Goal: Task Accomplishment & Management: Manage account settings

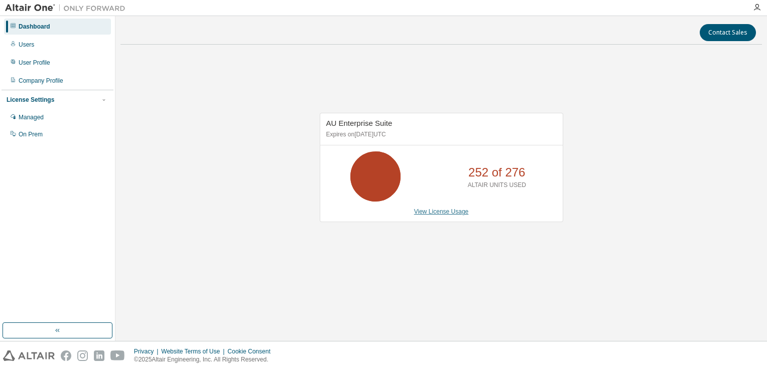
click at [433, 212] on link "View License Usage" at bounding box center [441, 211] width 55 height 7
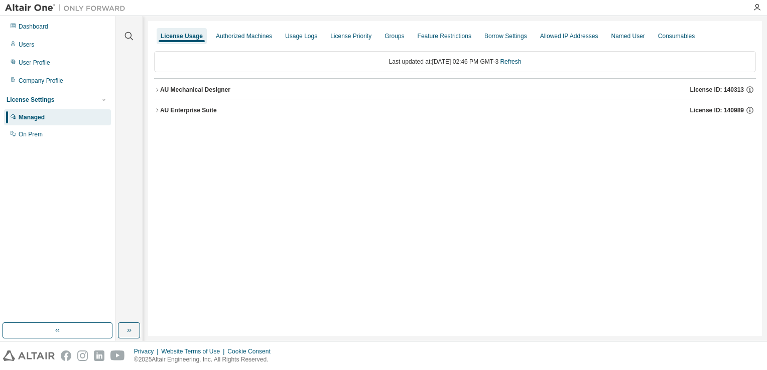
click at [158, 111] on icon "button" at bounding box center [157, 110] width 6 height 6
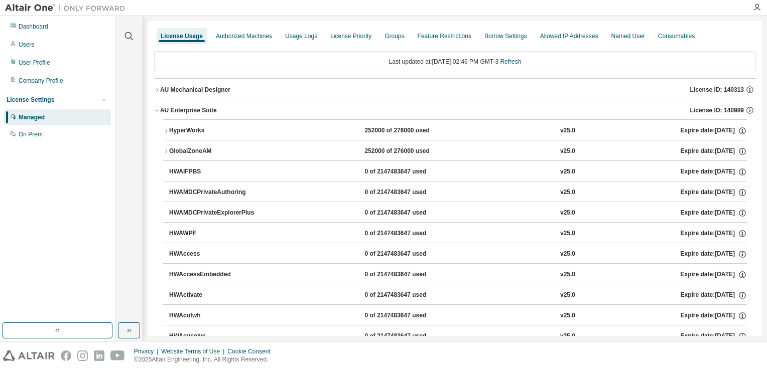
click at [159, 110] on icon "button" at bounding box center [157, 110] width 6 height 6
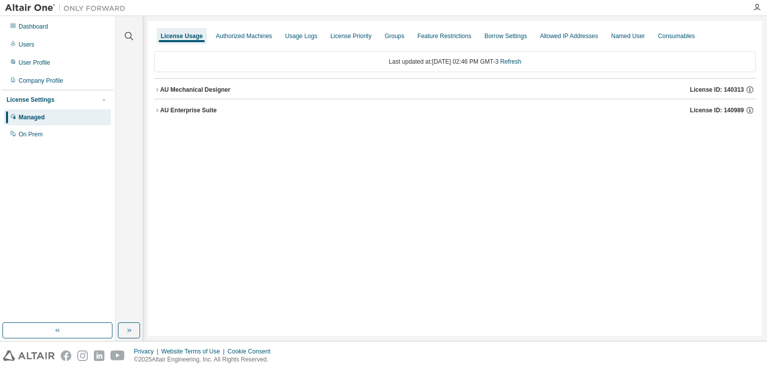
click at [157, 88] on icon "button" at bounding box center [157, 90] width 6 height 6
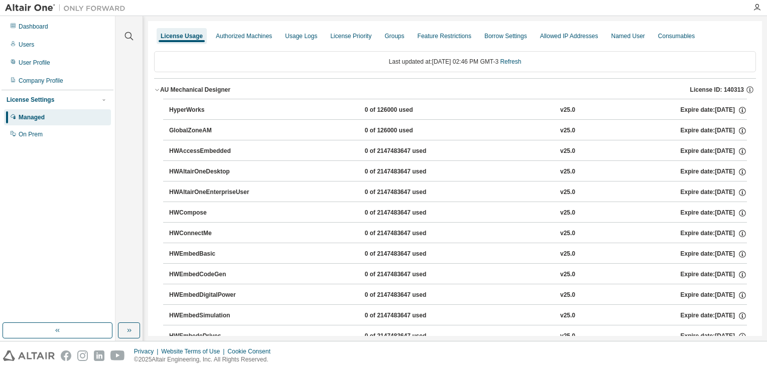
click at [157, 88] on icon "button" at bounding box center [157, 90] width 6 height 6
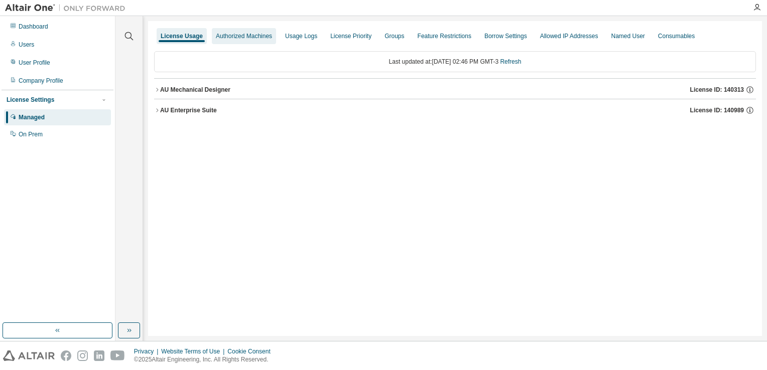
click at [247, 38] on div "Authorized Machines" at bounding box center [244, 36] width 56 height 8
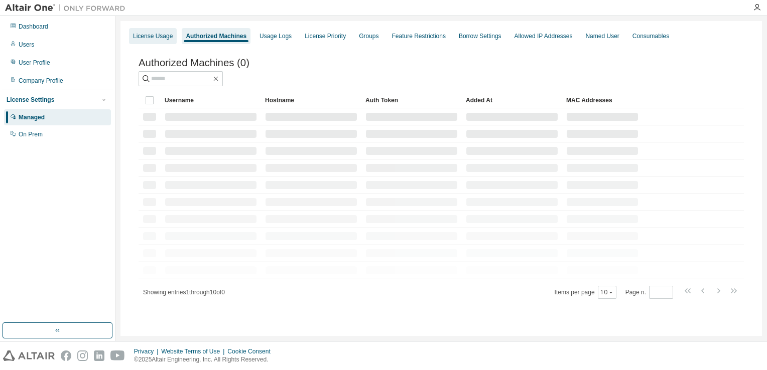
click at [156, 34] on div "License Usage" at bounding box center [153, 36] width 40 height 8
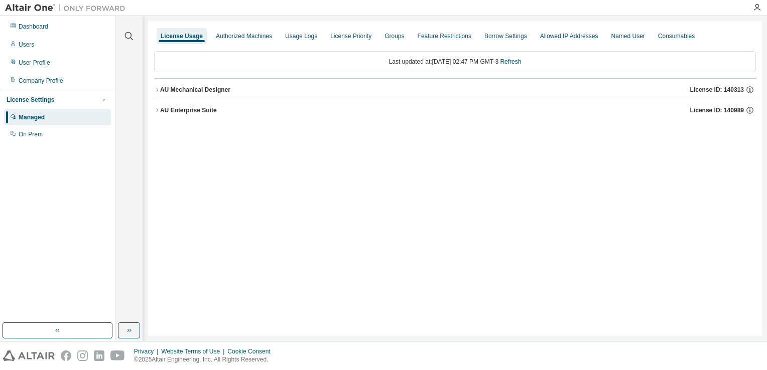
click at [159, 110] on icon "button" at bounding box center [157, 110] width 6 height 6
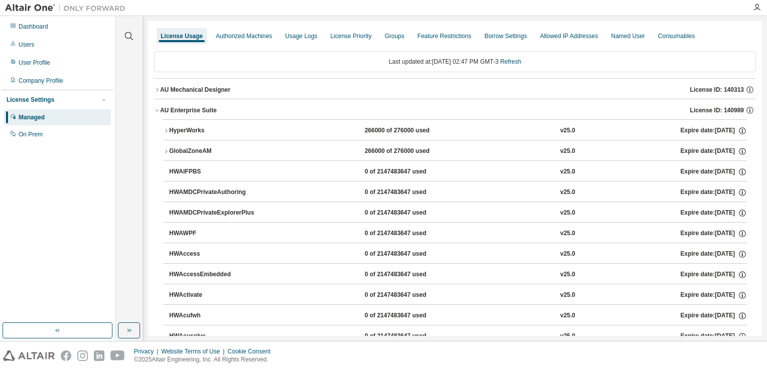
click at [167, 131] on icon "button" at bounding box center [166, 131] width 6 height 6
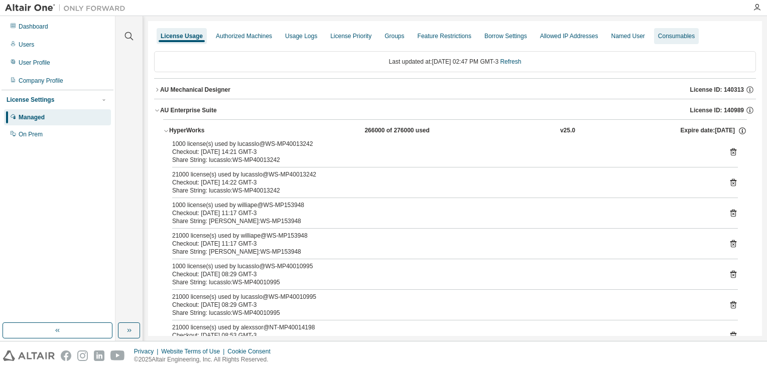
click at [665, 35] on div "Consumables" at bounding box center [676, 36] width 37 height 8
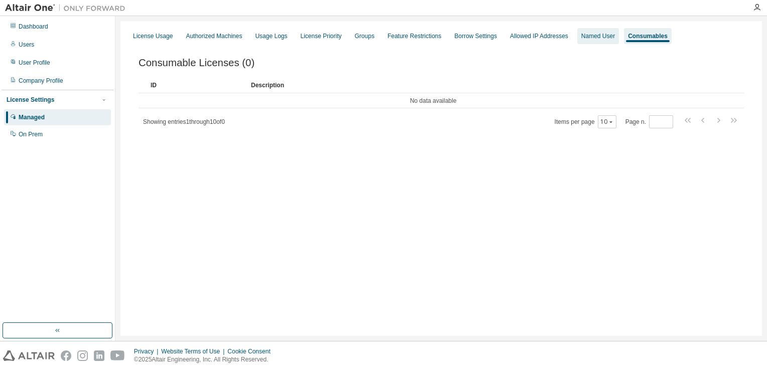
click at [592, 37] on div "Named User" at bounding box center [598, 36] width 34 height 8
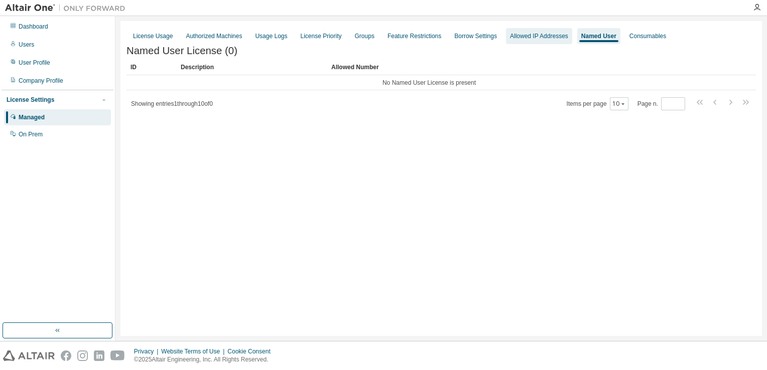
click at [544, 35] on div "Allowed IP Addresses" at bounding box center [539, 36] width 58 height 8
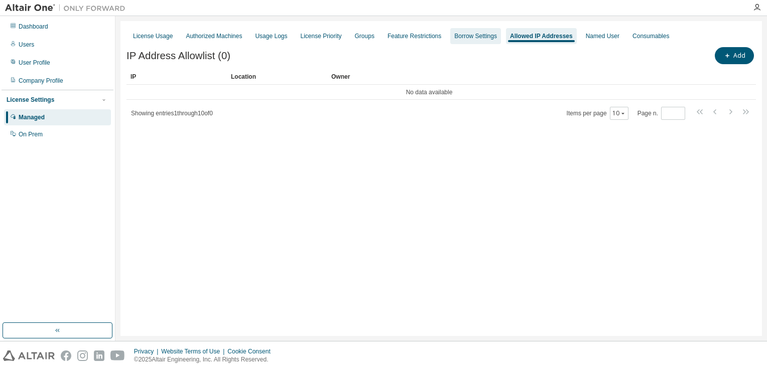
click at [485, 39] on div "Borrow Settings" at bounding box center [475, 36] width 43 height 8
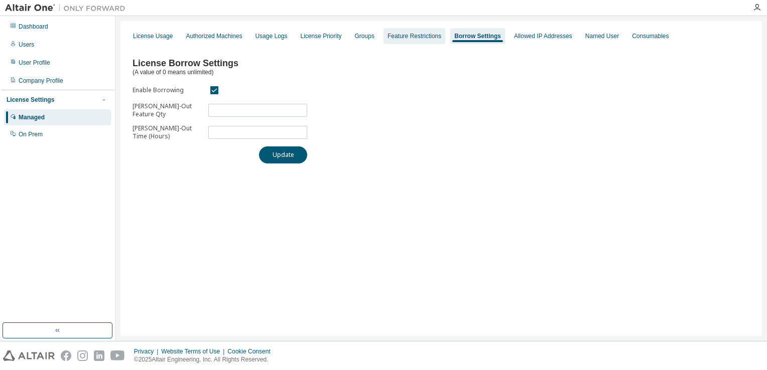
click at [424, 41] on div "Feature Restrictions" at bounding box center [414, 36] width 62 height 16
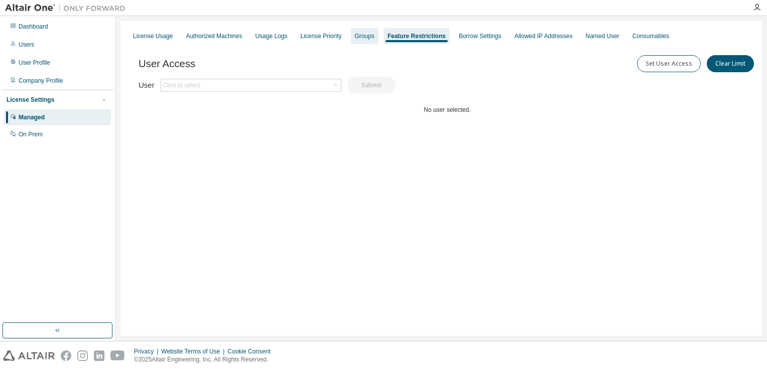
click at [364, 34] on div "Groups" at bounding box center [365, 36] width 20 height 8
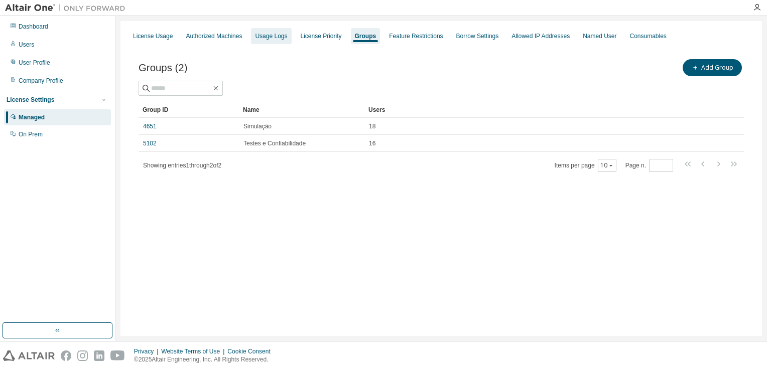
click at [271, 38] on div "Usage Logs" at bounding box center [271, 36] width 32 height 8
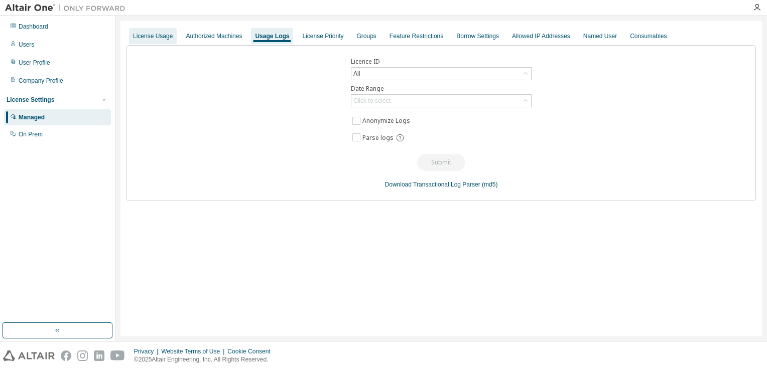
click at [159, 36] on div "License Usage" at bounding box center [153, 36] width 40 height 8
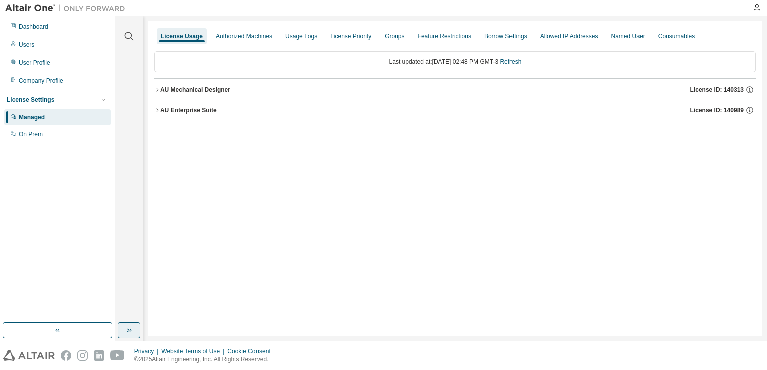
click at [127, 333] on icon "button" at bounding box center [129, 331] width 8 height 8
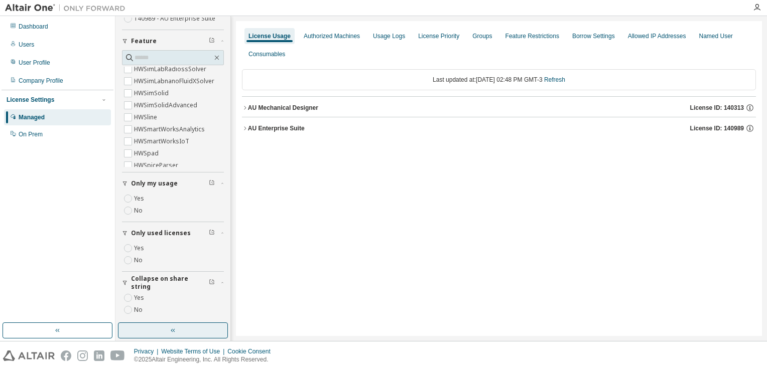
scroll to position [110, 0]
click at [248, 128] on div "AU Enterprise Suite" at bounding box center [276, 128] width 57 height 8
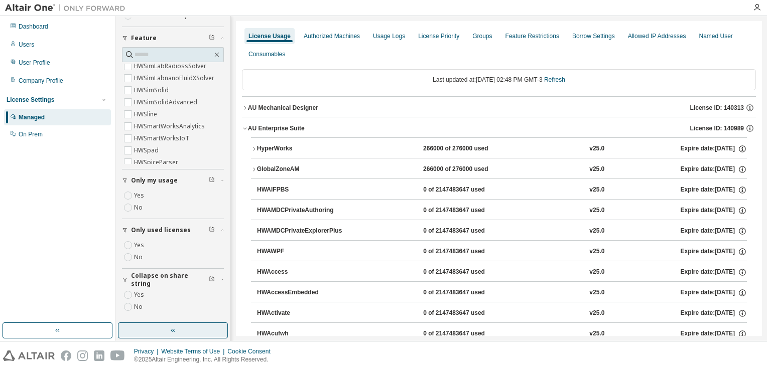
click at [254, 149] on icon "button" at bounding box center [254, 149] width 2 height 4
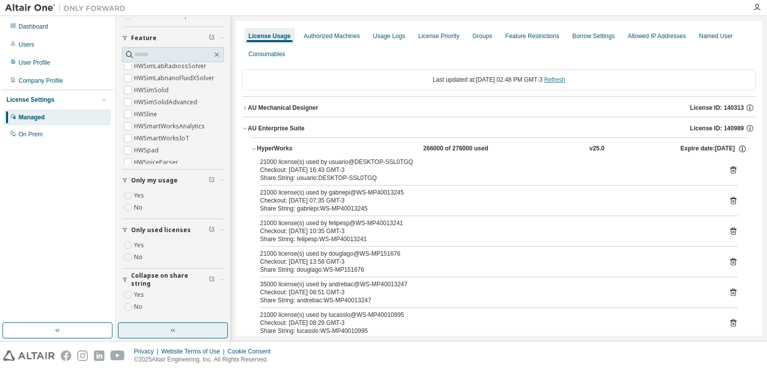
click at [565, 78] on link "Refresh" at bounding box center [554, 79] width 21 height 7
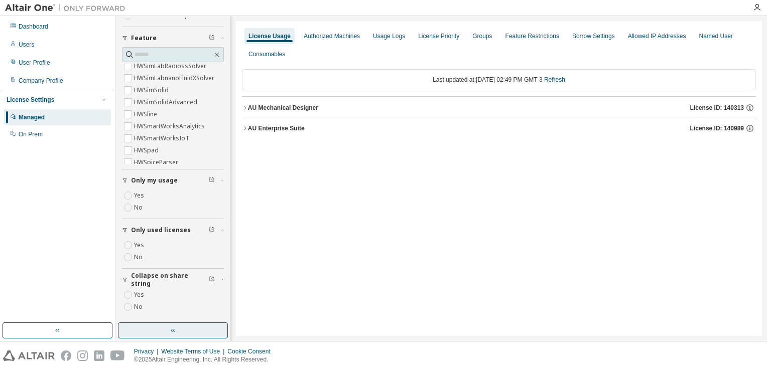
click at [258, 127] on div "AU Enterprise Suite" at bounding box center [276, 128] width 57 height 8
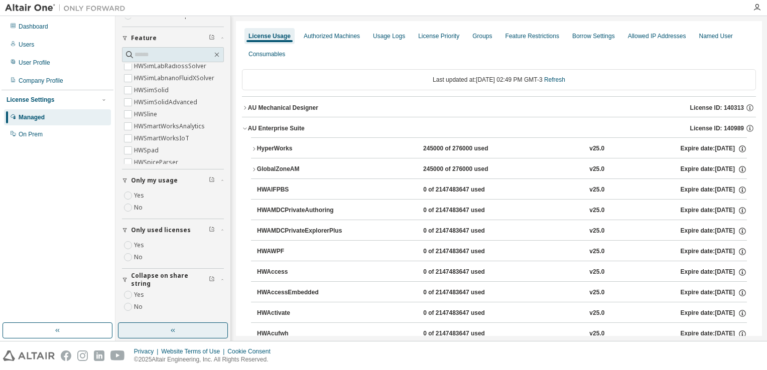
click at [271, 150] on div "HyperWorks" at bounding box center [302, 149] width 90 height 9
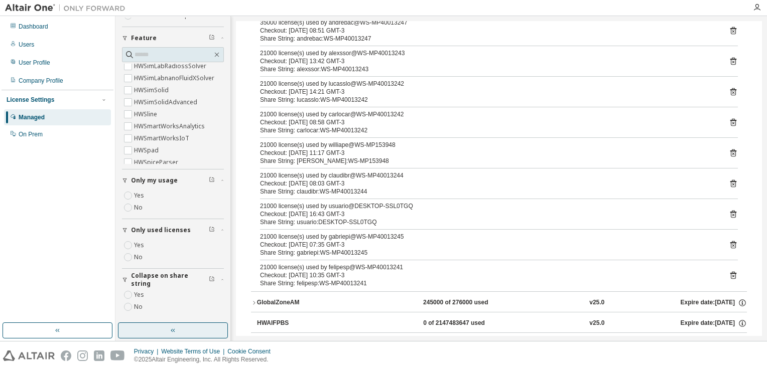
scroll to position [0, 0]
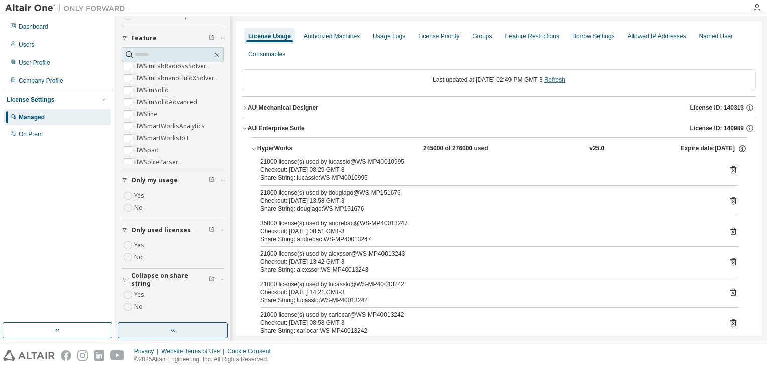
click at [559, 80] on link "Refresh" at bounding box center [554, 79] width 21 height 7
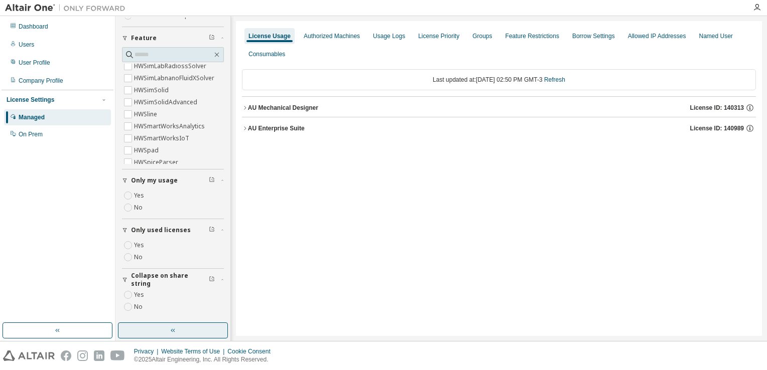
click at [246, 112] on button "AU Mechanical Designer License ID: 140313" at bounding box center [499, 108] width 514 height 22
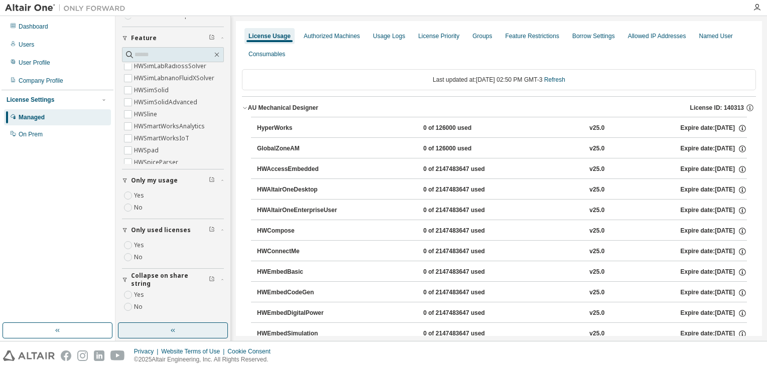
click at [245, 107] on icon "button" at bounding box center [245, 108] width 6 height 6
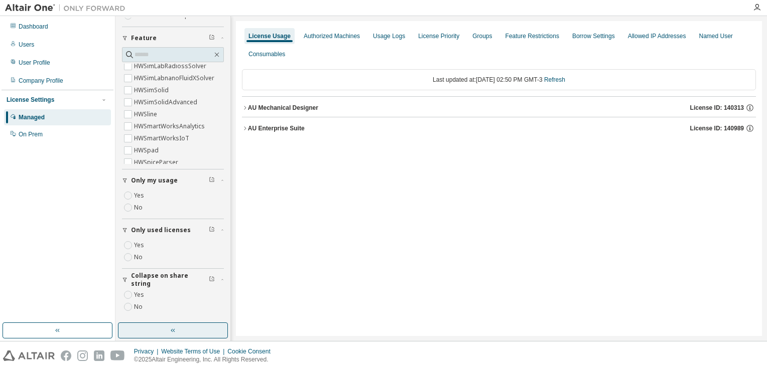
click at [245, 128] on icon "button" at bounding box center [245, 128] width 6 height 6
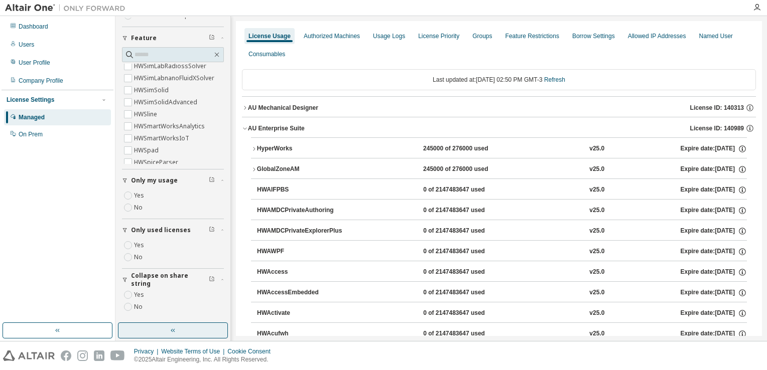
click at [258, 151] on div "HyperWorks" at bounding box center [302, 149] width 90 height 9
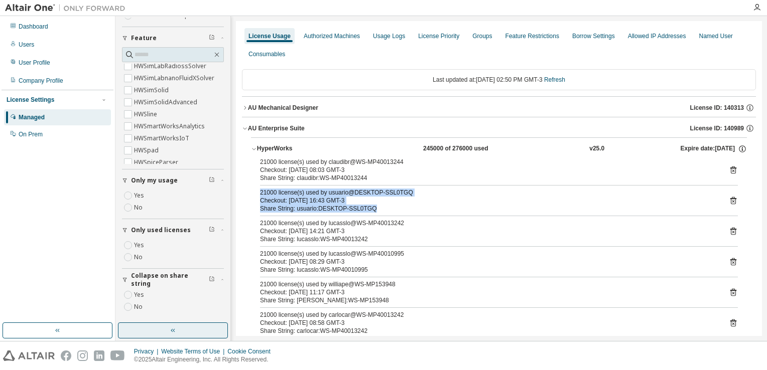
drag, startPoint x: 365, startPoint y: 208, endPoint x: 261, endPoint y: 191, distance: 105.8
click at [261, 191] on div "21000 license(s) used by usuario@DESKTOP-SSL0TGQ Checkout: [DATE] 16:43 GMT-3 S…" at bounding box center [487, 201] width 454 height 24
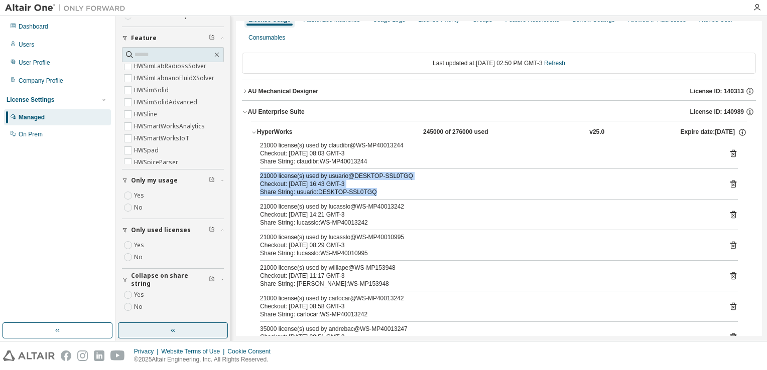
scroll to position [25, 0]
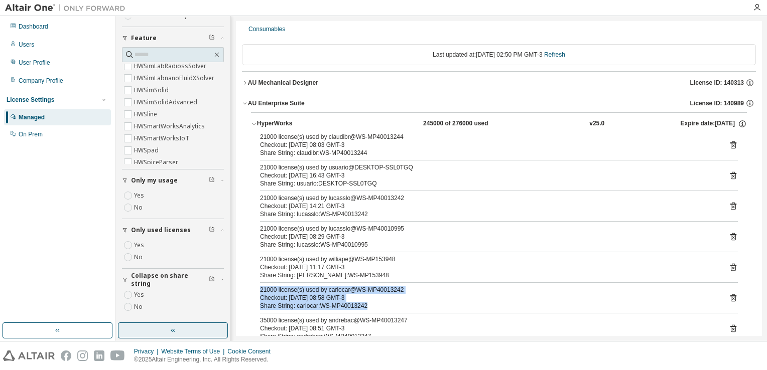
drag, startPoint x: 362, startPoint y: 329, endPoint x: 257, endPoint y: 292, distance: 111.4
click at [257, 292] on div "21000 license(s) used by claudibr@WS-MP40013244 Checkout: [DATE] 08:03 GMT-3 Sh…" at bounding box center [499, 300] width 496 height 334
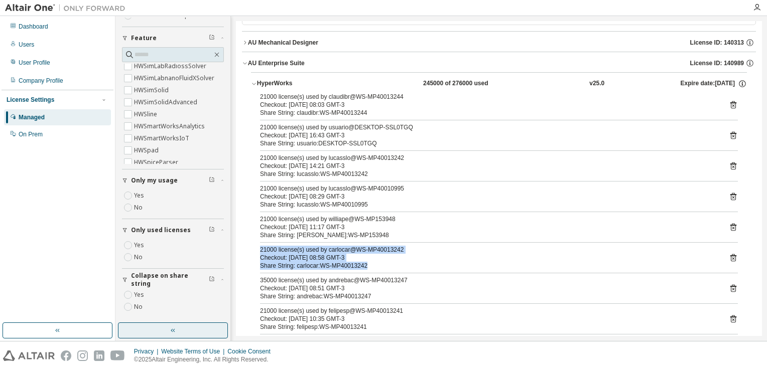
scroll to position [0, 0]
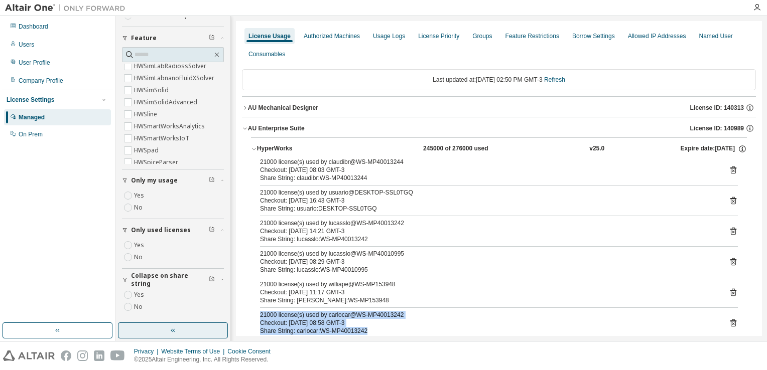
click at [242, 106] on icon "button" at bounding box center [245, 108] width 6 height 6
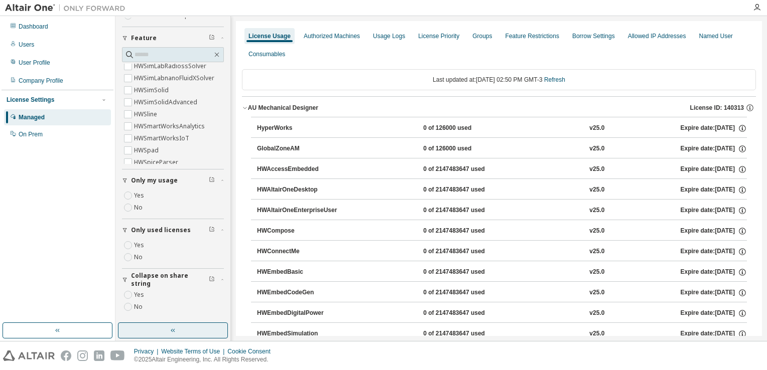
click at [242, 106] on icon "button" at bounding box center [245, 108] width 6 height 6
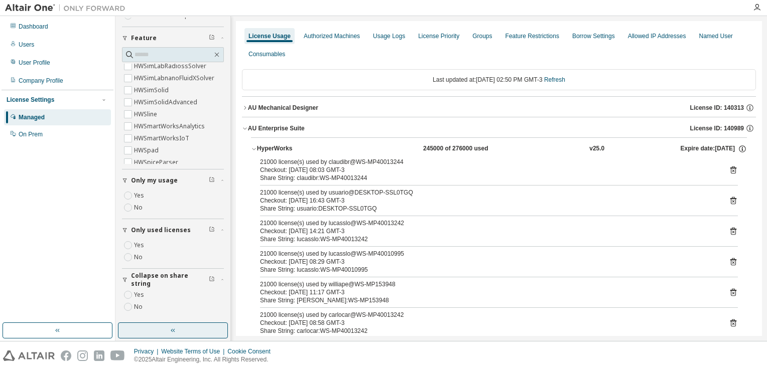
click at [347, 304] on div "21000 license(s) used by claudibr@WS-MP40013244 Checkout: [DATE] 08:03 GMT-3 Sh…" at bounding box center [499, 325] width 496 height 334
click at [354, 298] on div "Share String: [PERSON_NAME]:WS-MP153948" at bounding box center [487, 301] width 454 height 8
click at [565, 82] on link "Refresh" at bounding box center [554, 79] width 21 height 7
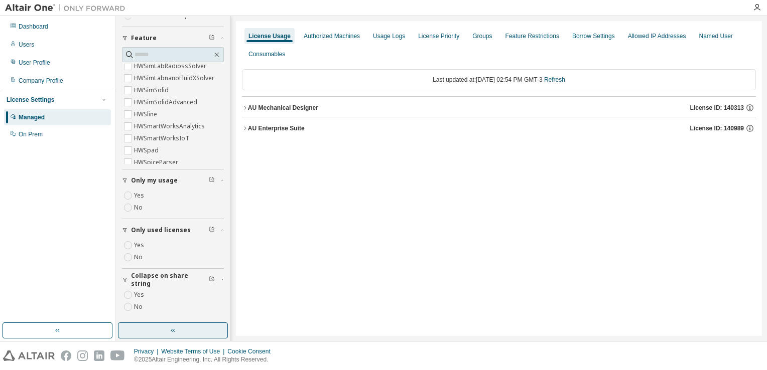
click at [244, 109] on icon "button" at bounding box center [245, 108] width 6 height 6
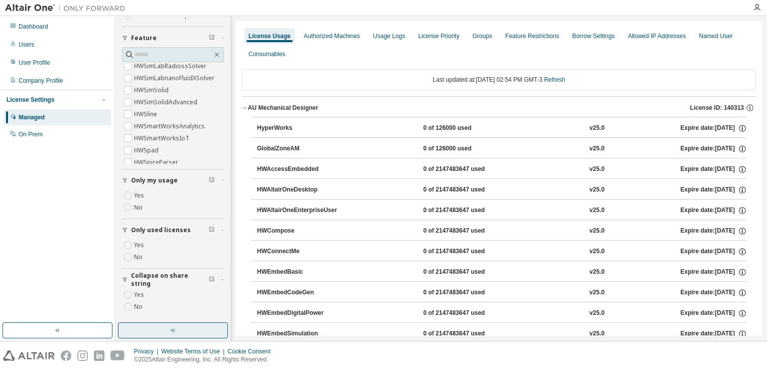
click at [247, 106] on icon "button" at bounding box center [245, 108] width 6 height 6
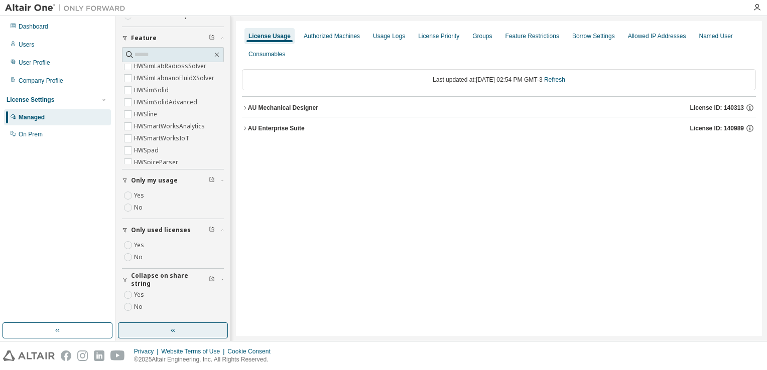
click at [247, 129] on icon "button" at bounding box center [245, 128] width 6 height 6
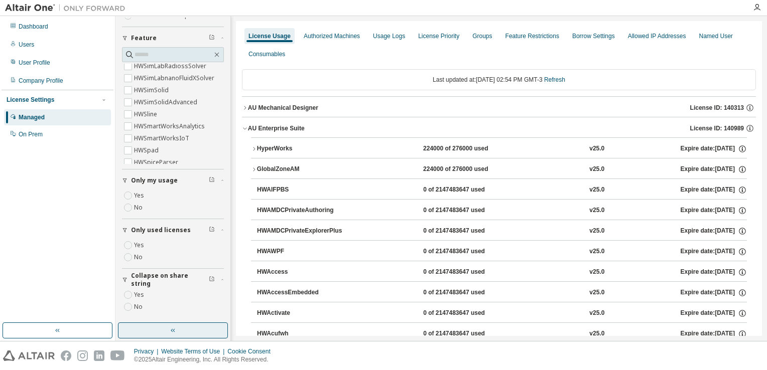
click at [257, 150] on div "HyperWorks" at bounding box center [302, 149] width 90 height 9
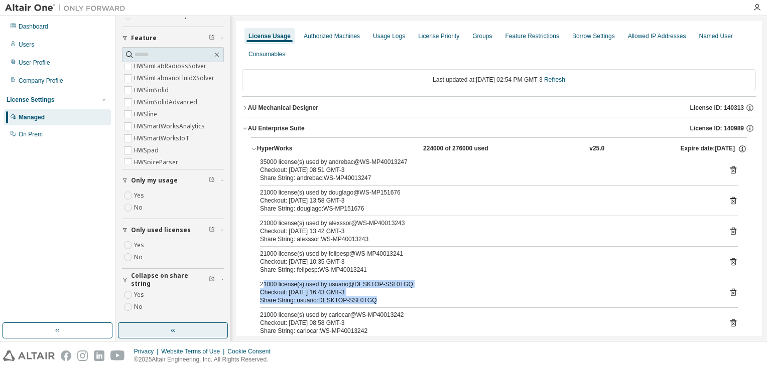
drag, startPoint x: 363, startPoint y: 300, endPoint x: 261, endPoint y: 283, distance: 103.4
click at [261, 283] on div "21000 license(s) used by usuario@DESKTOP-SSL0TGQ Checkout: [DATE] 16:43 GMT-3 S…" at bounding box center [487, 293] width 454 height 24
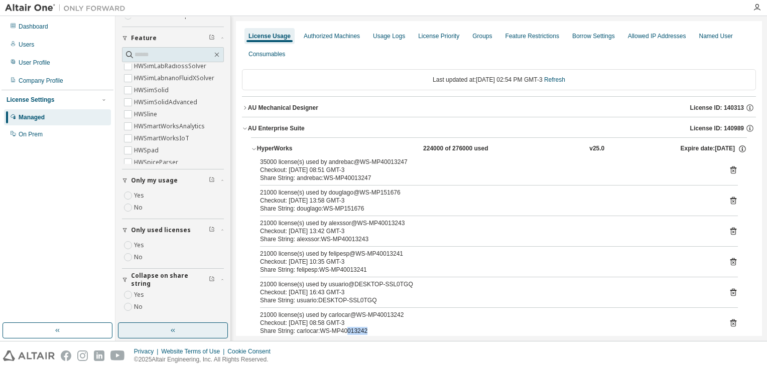
scroll to position [2, 0]
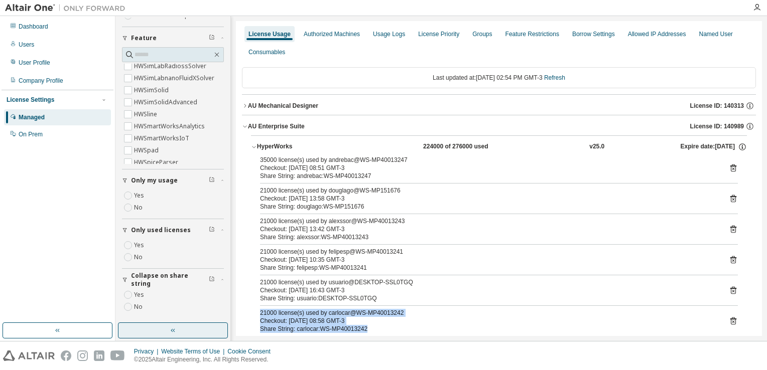
drag, startPoint x: 365, startPoint y: 330, endPoint x: 259, endPoint y: 312, distance: 107.4
click at [260, 312] on div "21000 license(s) used by carlocar@WS-MP40013242 Checkout: [DATE] 08:58 GMT-3 Sh…" at bounding box center [487, 321] width 454 height 24
drag, startPoint x: 259, startPoint y: 312, endPoint x: 349, endPoint y: 319, distance: 90.1
click at [349, 319] on div "Checkout: [DATE] 08:58 GMT-3" at bounding box center [487, 321] width 454 height 8
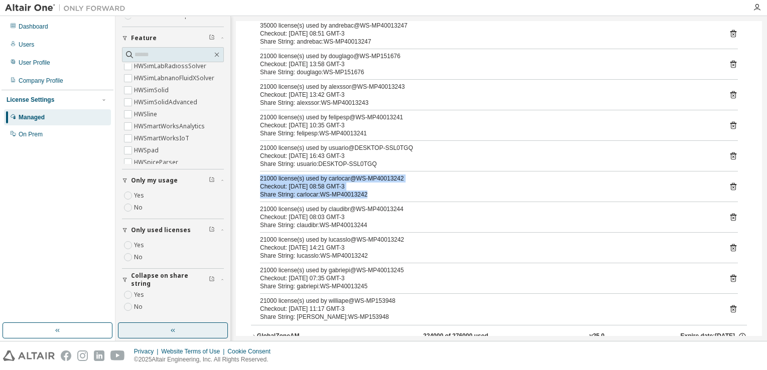
scroll to position [0, 0]
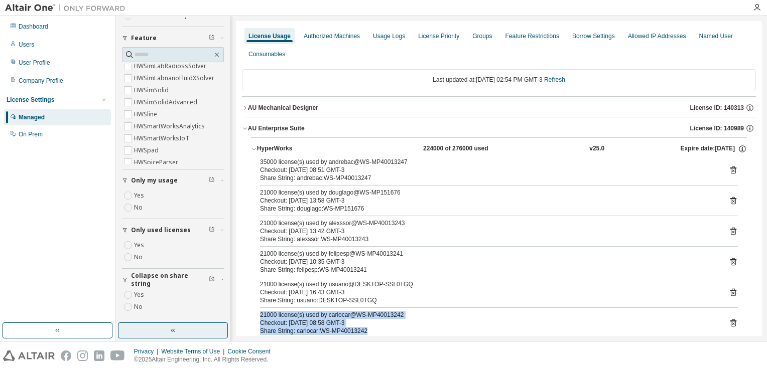
click at [248, 130] on div "AU Enterprise Suite" at bounding box center [276, 128] width 57 height 8
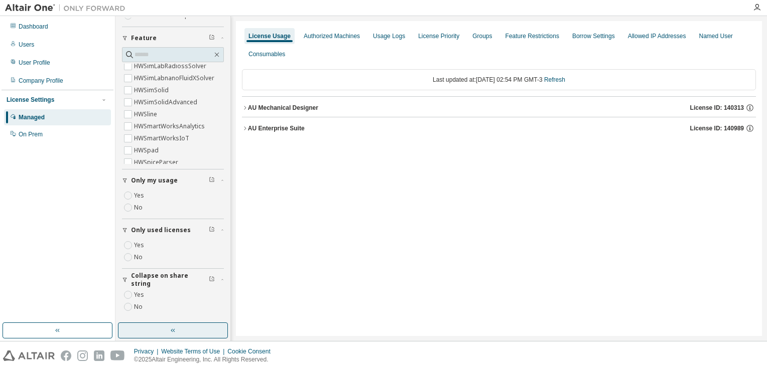
click at [245, 107] on icon "button" at bounding box center [245, 108] width 6 height 6
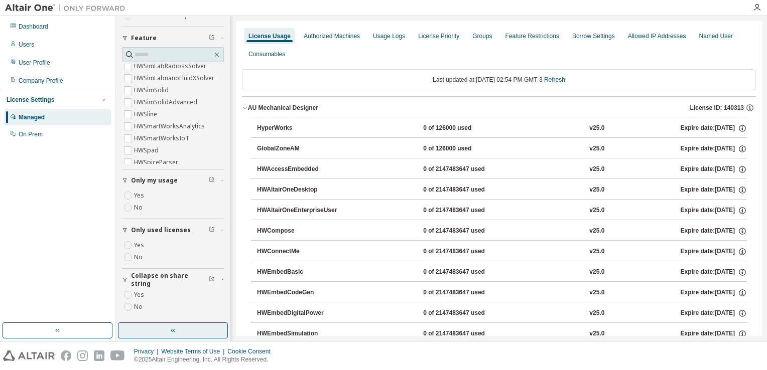
drag, startPoint x: 761, startPoint y: 132, endPoint x: 766, endPoint y: 180, distance: 48.4
click at [766, 180] on div "Clear all Collapse on share string Yes No Only used licenses Yes No Only my usa…" at bounding box center [440, 178] width 651 height 325
click at [247, 107] on icon "button" at bounding box center [245, 108] width 6 height 6
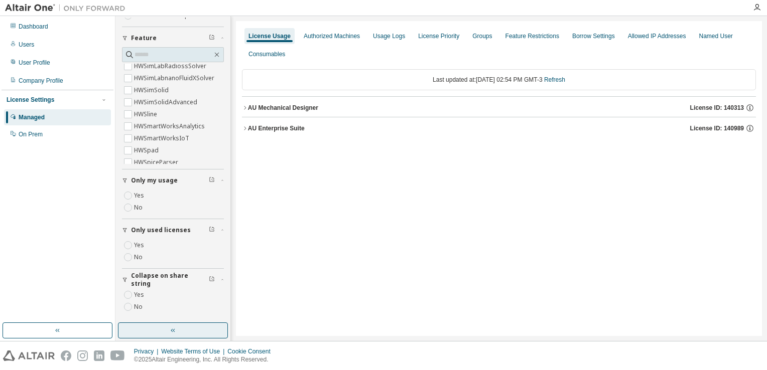
click at [246, 127] on icon "button" at bounding box center [245, 128] width 6 height 6
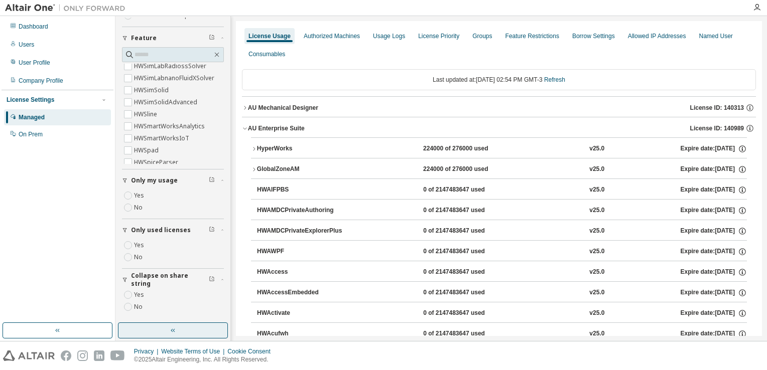
click at [255, 169] on icon "button" at bounding box center [254, 170] width 6 height 6
